Goal: Task Accomplishment & Management: Manage account settings

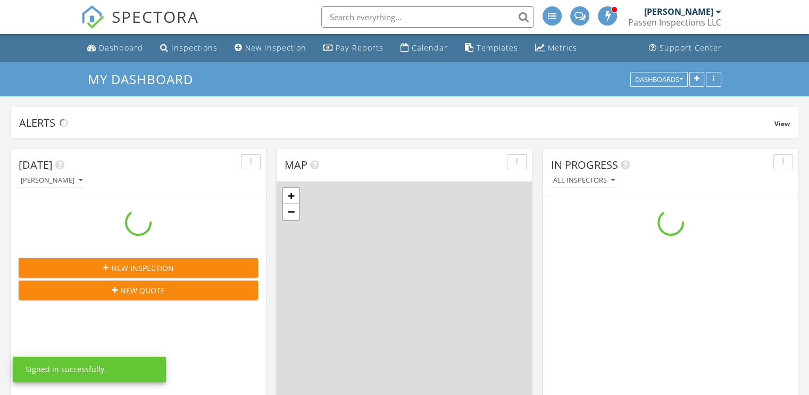
scroll to position [1224, 826]
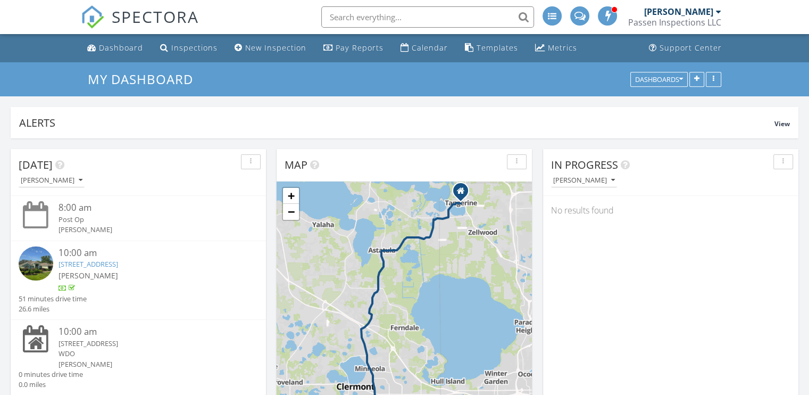
click at [118, 263] on link "10730 Log House Rd, Clermont, FL 34711" at bounding box center [89, 264] width 60 height 10
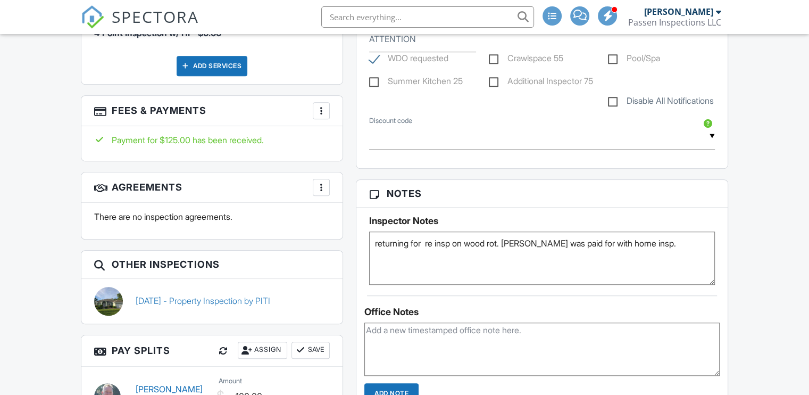
scroll to position [692, 0]
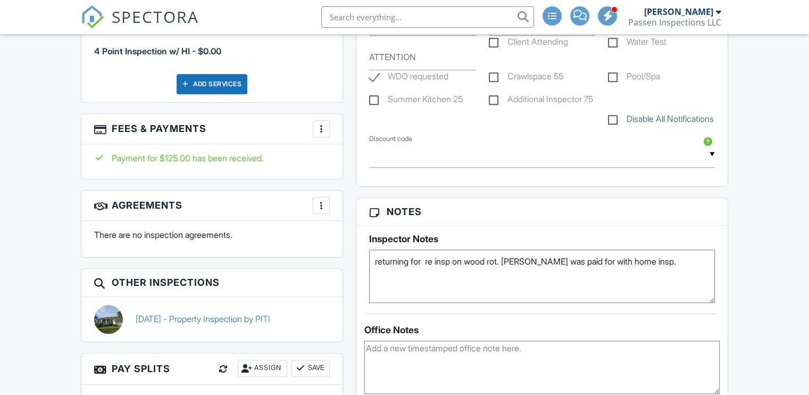
click at [319, 123] on div at bounding box center [321, 128] width 11 height 11
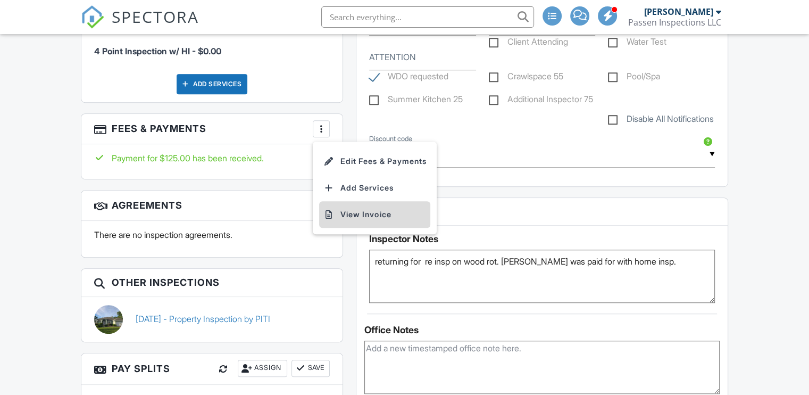
click at [347, 203] on li "View Invoice" at bounding box center [374, 214] width 111 height 27
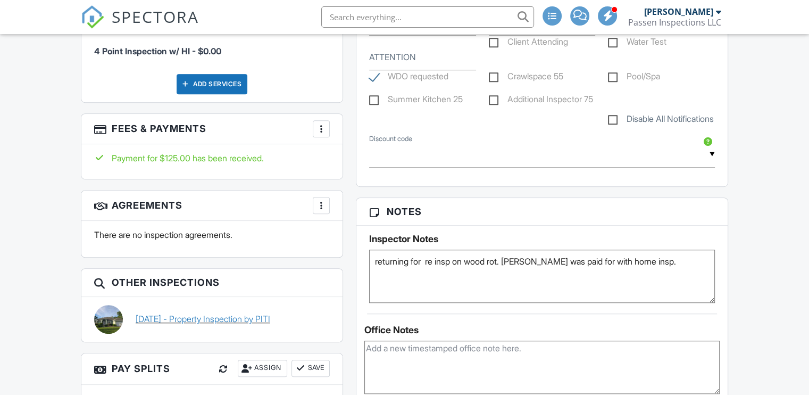
click at [222, 314] on link "08/11/2025 - Property Inspection by PITI" at bounding box center [203, 319] width 135 height 12
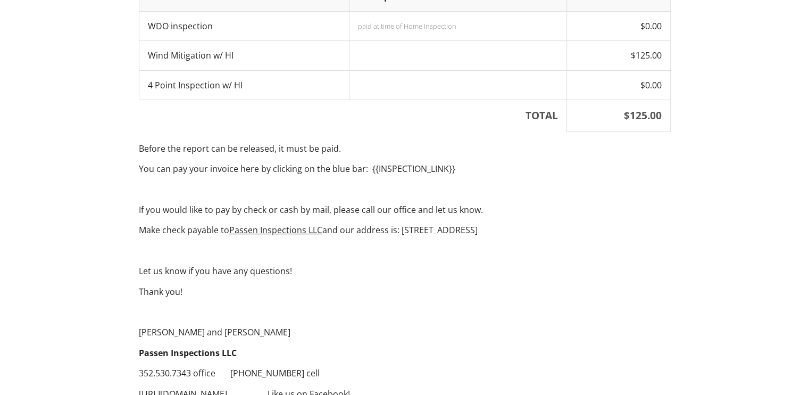
scroll to position [506, 0]
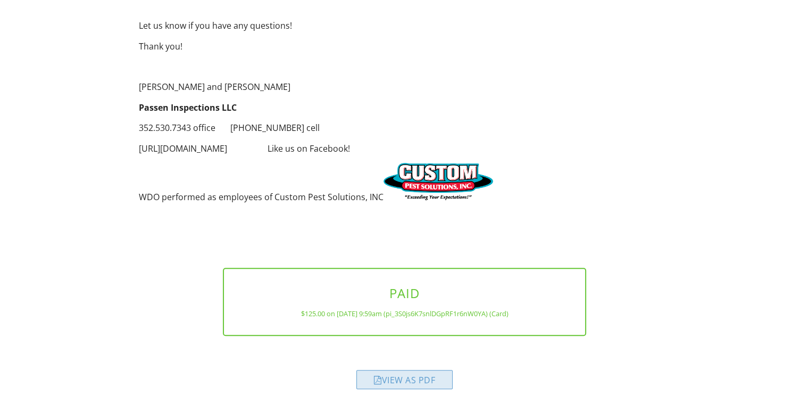
click at [404, 370] on div "View as PDF" at bounding box center [404, 379] width 96 height 19
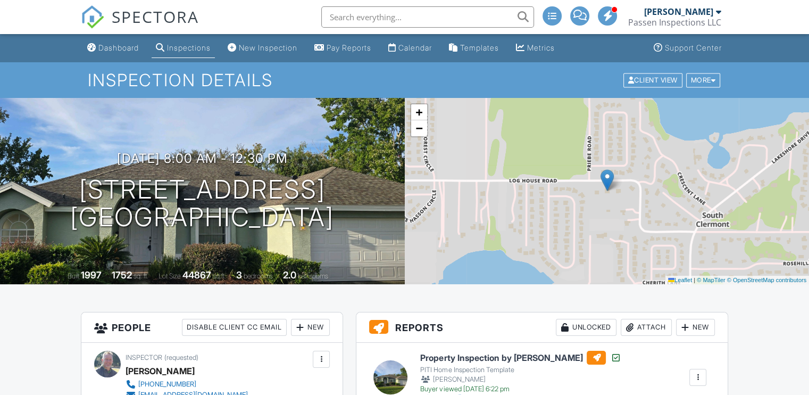
click at [131, 17] on span "SPECTORA" at bounding box center [155, 16] width 87 height 22
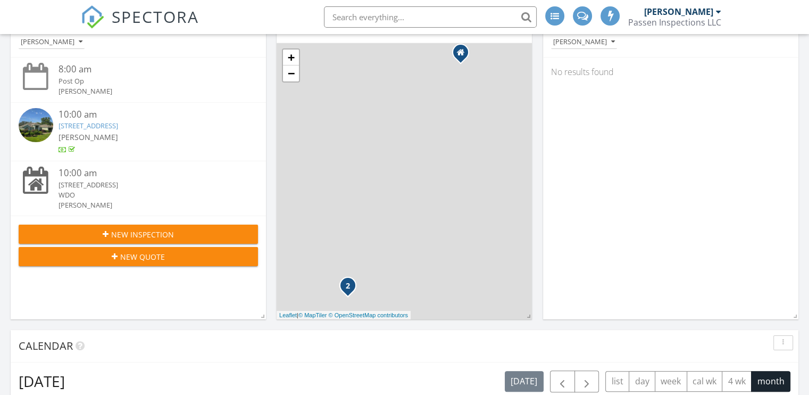
scroll to position [160, 0]
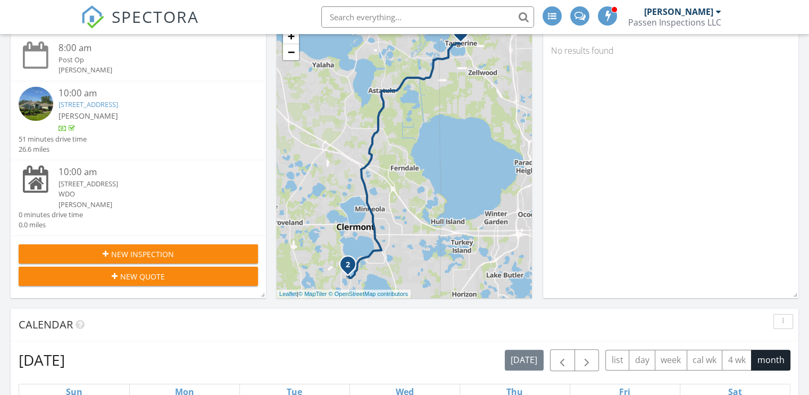
click at [102, 105] on link "[STREET_ADDRESS]" at bounding box center [89, 104] width 60 height 10
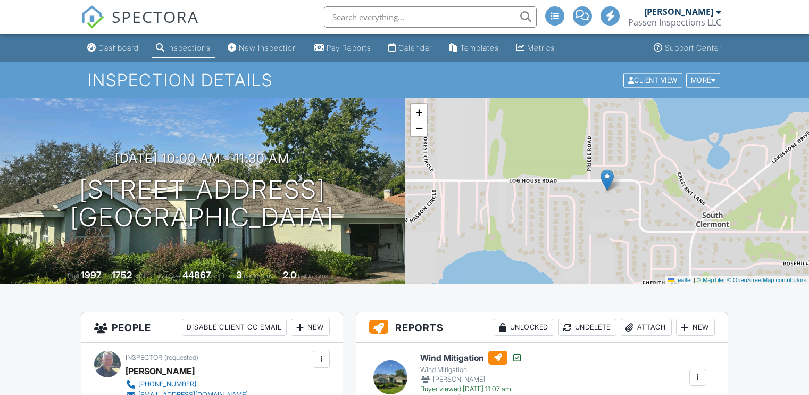
scroll to position [106, 0]
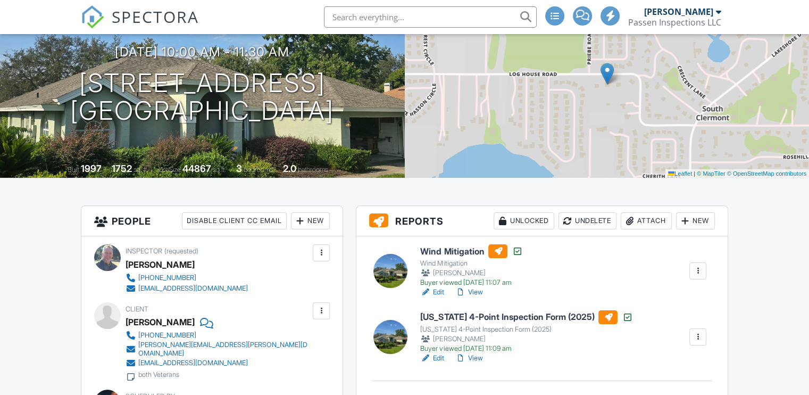
click at [652, 219] on div "Attach" at bounding box center [646, 220] width 51 height 17
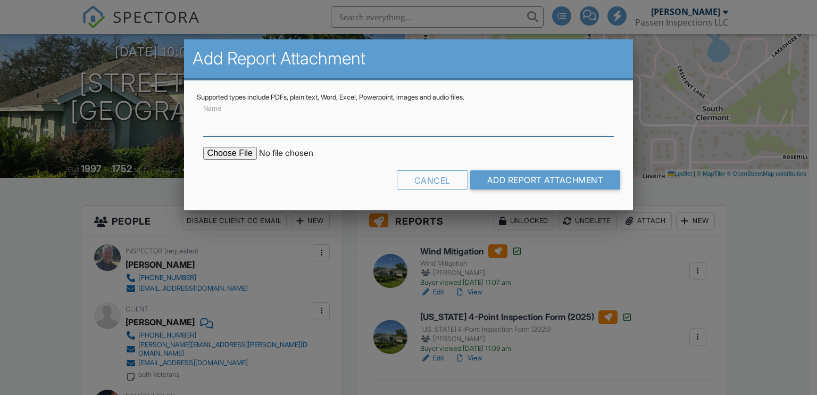
scroll to position [0, 0]
click at [236, 150] on input "file" at bounding box center [293, 153] width 181 height 13
type input "C:\fakepath\WDO Invoice - 08_27_2025 10730 Log House Rd.pdf"
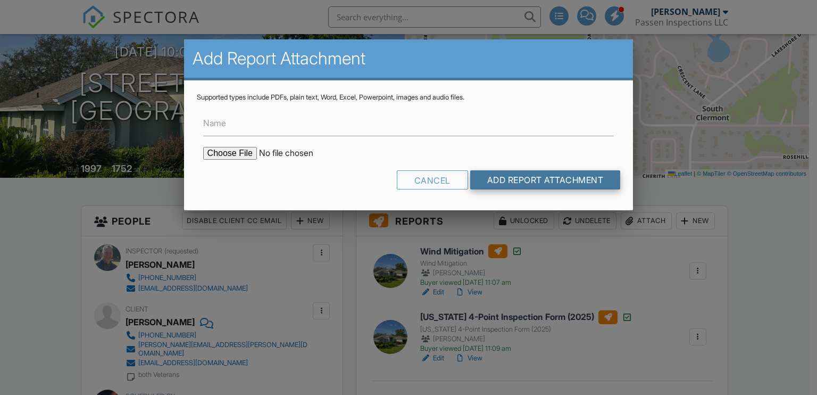
click at [546, 173] on input "Add Report Attachment" at bounding box center [545, 179] width 151 height 19
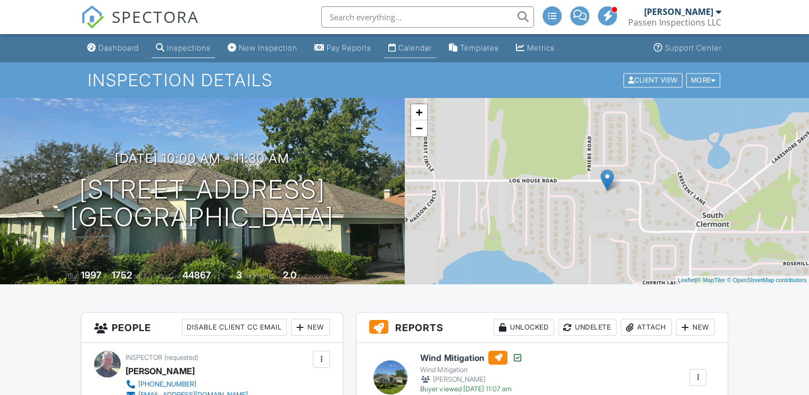
click at [419, 42] on link "Calendar" at bounding box center [410, 48] width 52 height 20
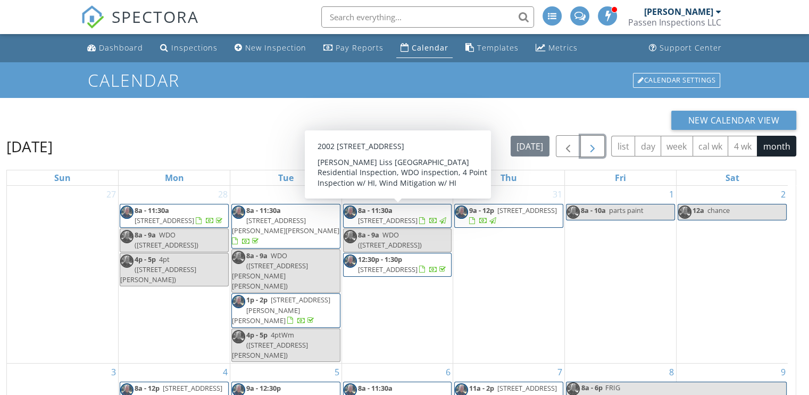
drag, startPoint x: 594, startPoint y: 146, endPoint x: 409, endPoint y: 167, distance: 186.3
click at [594, 146] on span "button" at bounding box center [592, 146] width 13 height 13
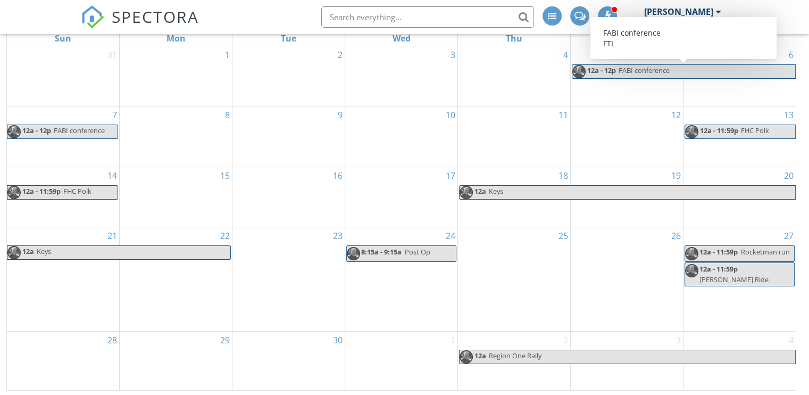
scroll to position [141, 0]
